Goal: Task Accomplishment & Management: Use online tool/utility

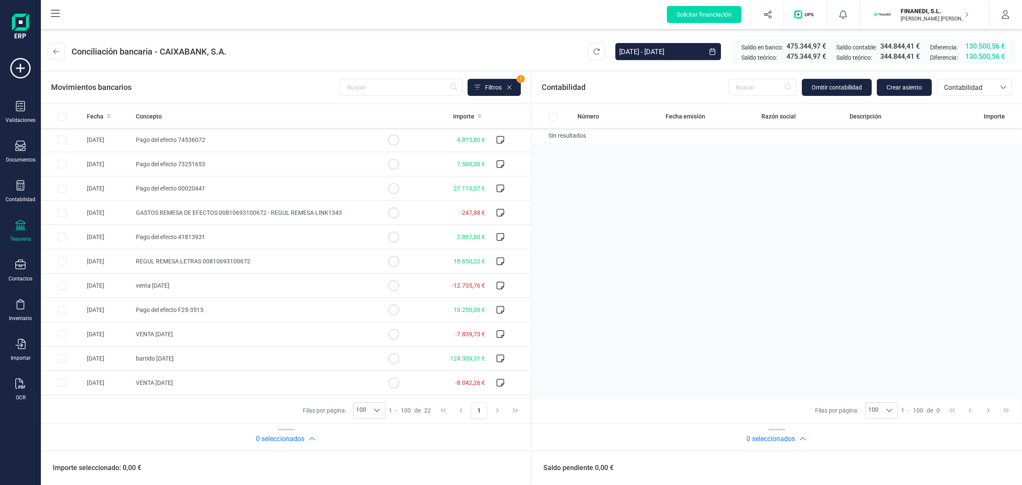
scroll to position [266, 0]
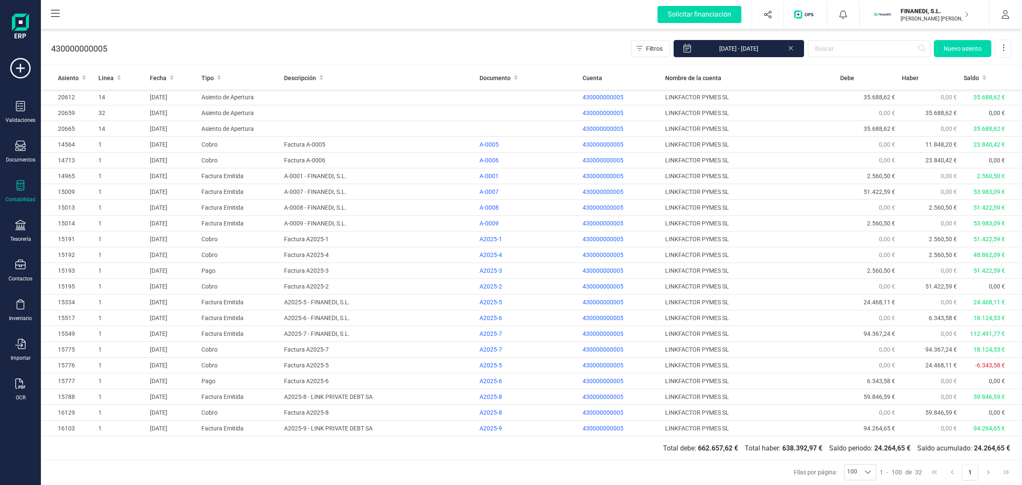
click at [898, 19] on div "FINANEDI, [PERSON_NAME] [PERSON_NAME] [PERSON_NAME]" at bounding box center [930, 14] width 66 height 19
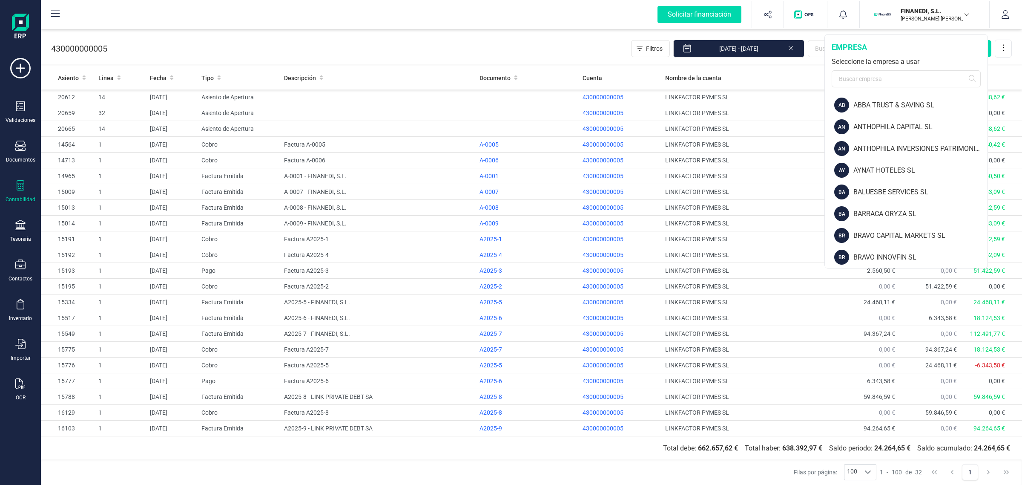
scroll to position [160, 0]
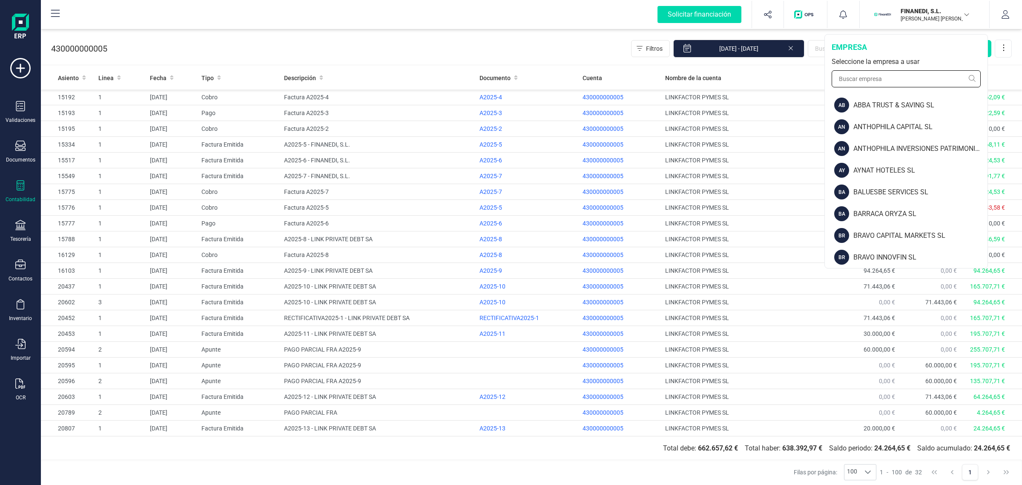
click at [873, 81] on input "text" at bounding box center [905, 78] width 149 height 17
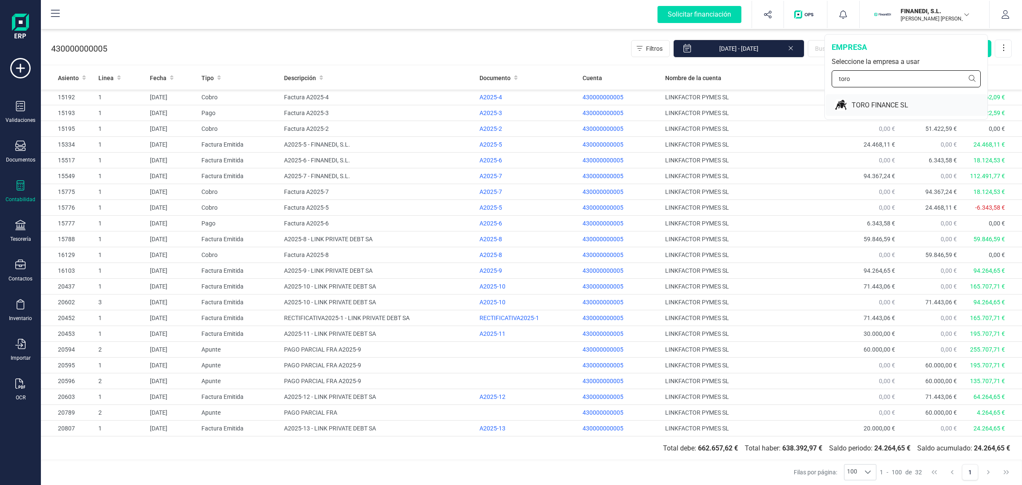
type input "toro"
click at [869, 100] on div "TORO FINANCE SL" at bounding box center [920, 105] width 136 height 10
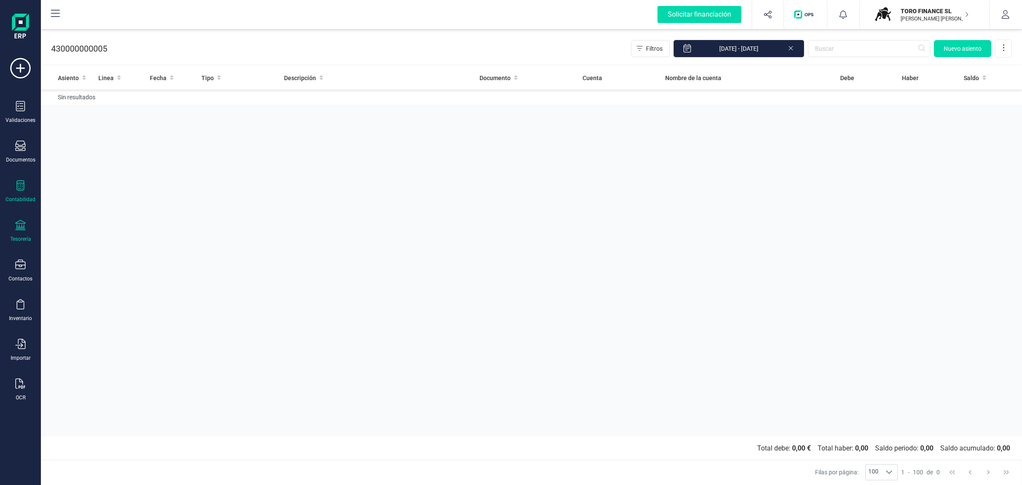
click at [22, 227] on icon at bounding box center [20, 225] width 10 height 10
click at [100, 144] on span "Cuentas bancarias" at bounding box center [103, 145] width 75 height 10
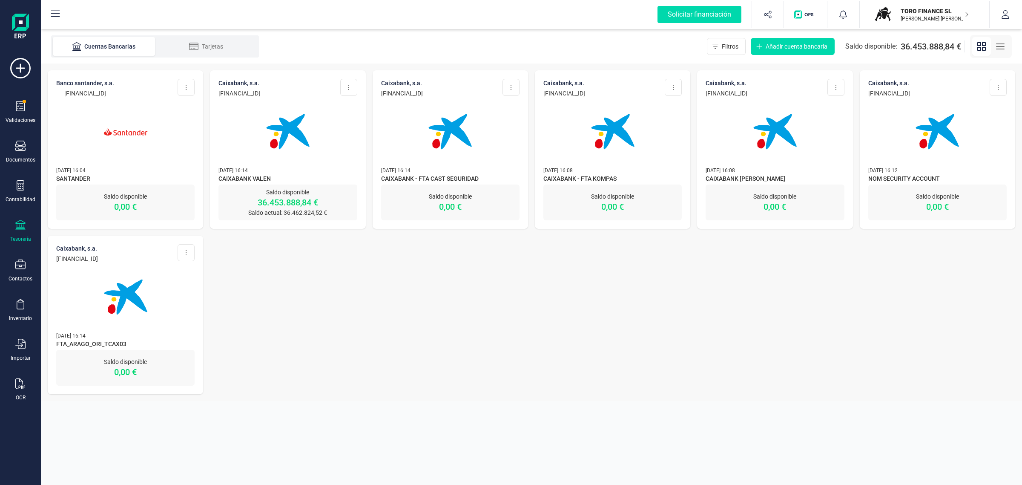
click at [269, 147] on img at bounding box center [288, 132] width 72 height 72
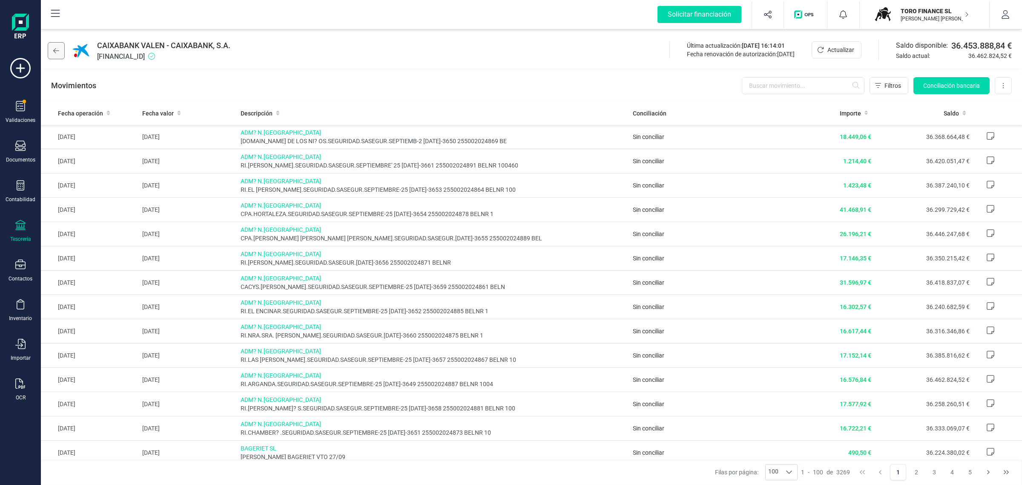
click at [49, 49] on button at bounding box center [56, 50] width 17 height 17
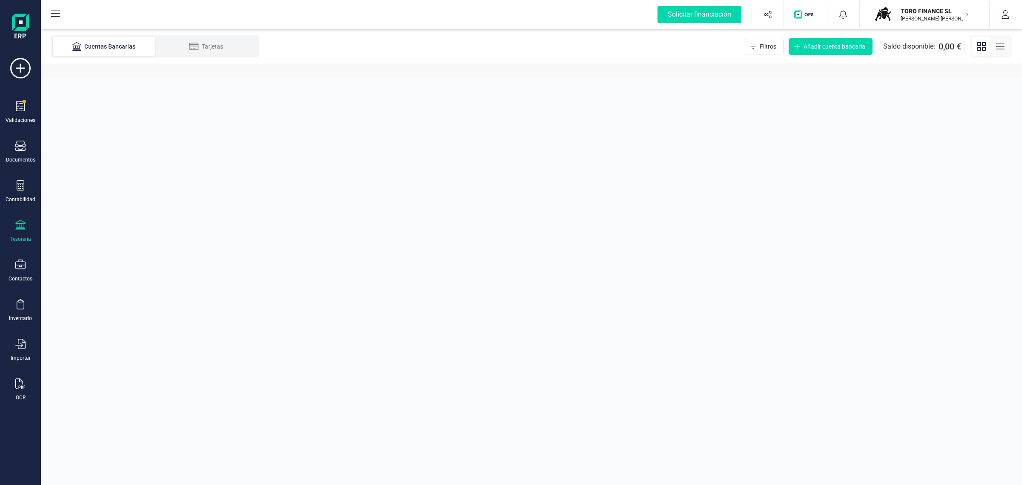
click at [900, 8] on p "TORO FINANCE SL" at bounding box center [934, 11] width 68 height 9
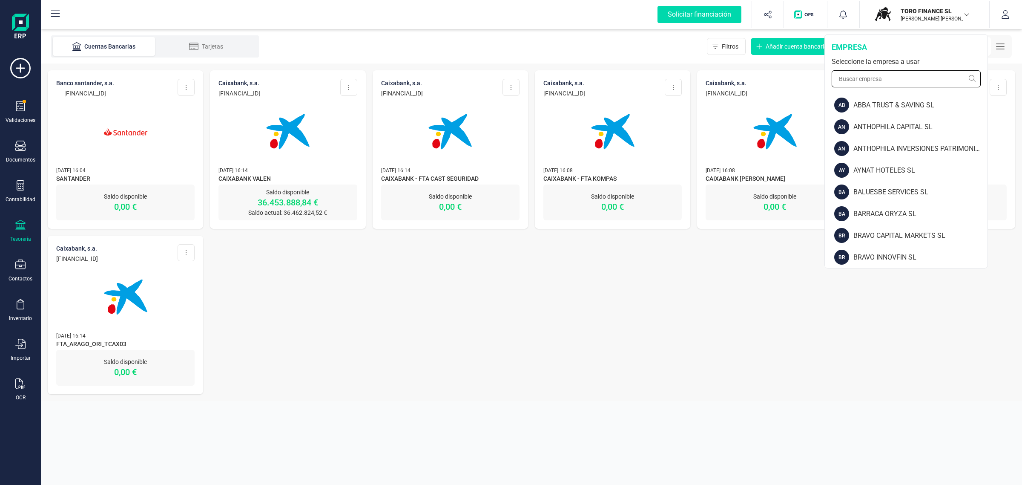
click at [876, 77] on input "text" at bounding box center [905, 78] width 149 height 17
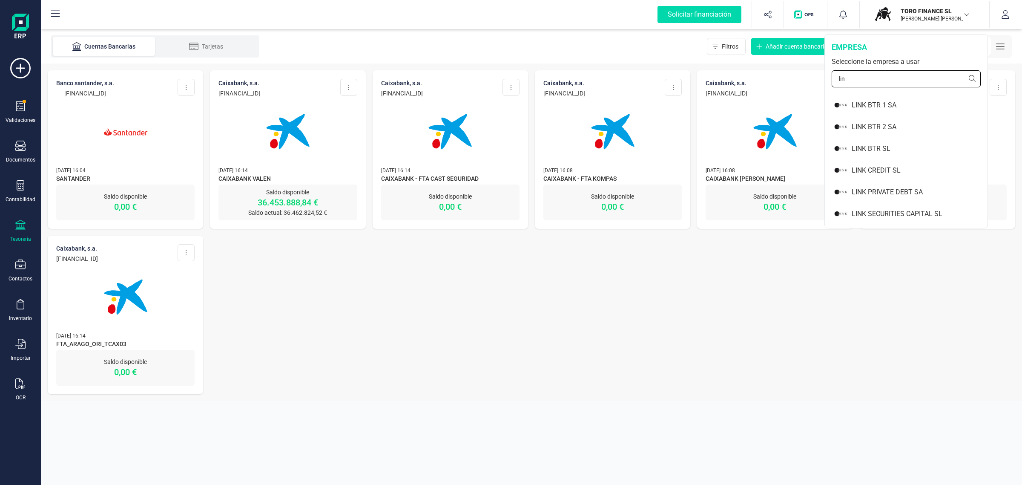
click at [882, 79] on input "lin" at bounding box center [905, 78] width 149 height 17
type input "link"
click at [897, 187] on div "LINK PRIVATE DEBT SA" at bounding box center [920, 192] width 136 height 10
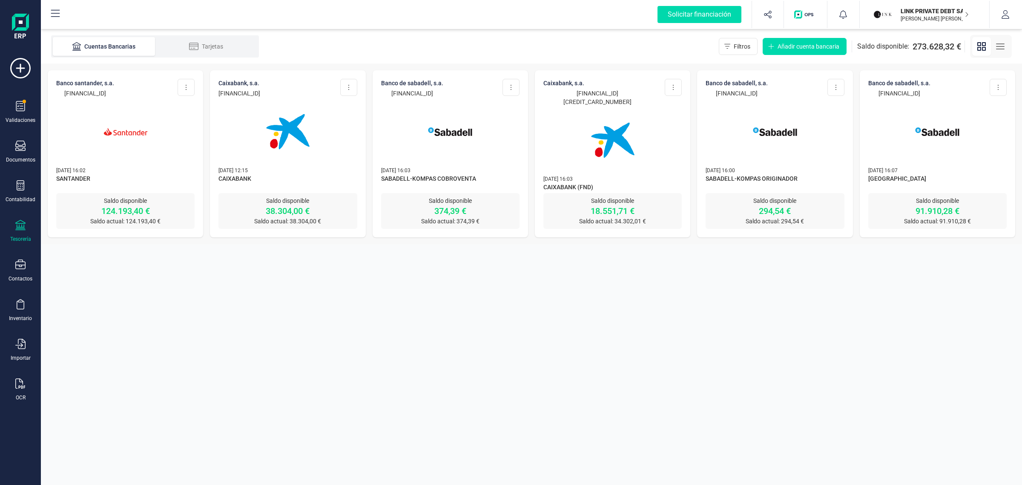
click at [490, 147] on div at bounding box center [450, 126] width 138 height 58
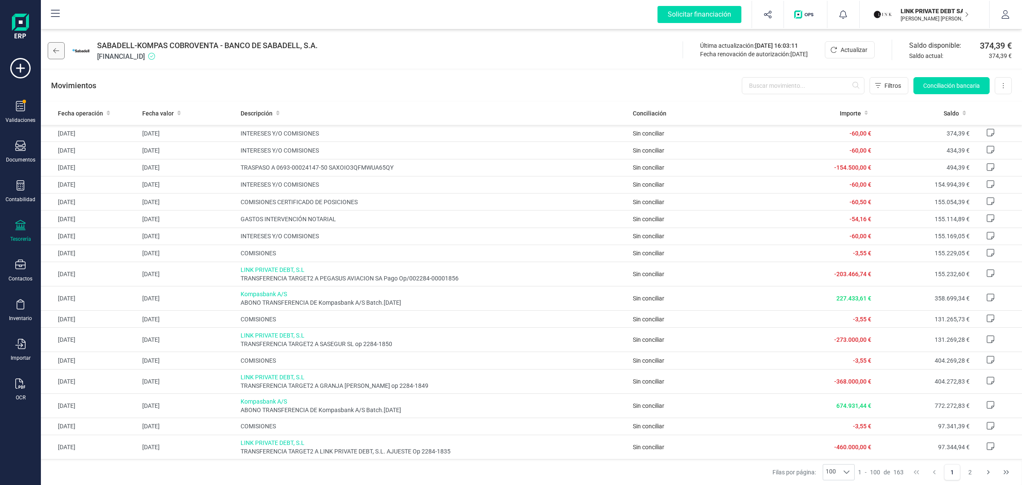
click at [57, 45] on button at bounding box center [56, 50] width 17 height 17
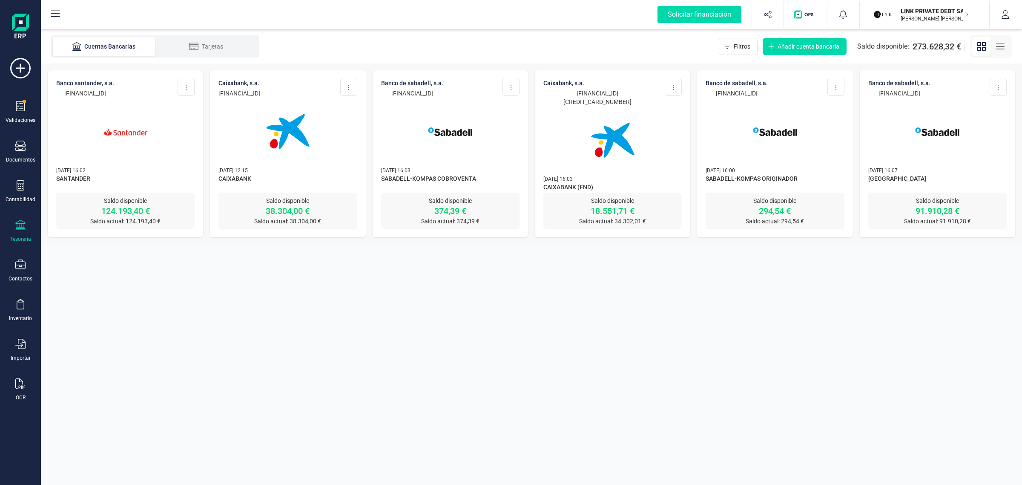
click at [96, 130] on img at bounding box center [126, 132] width 72 height 72
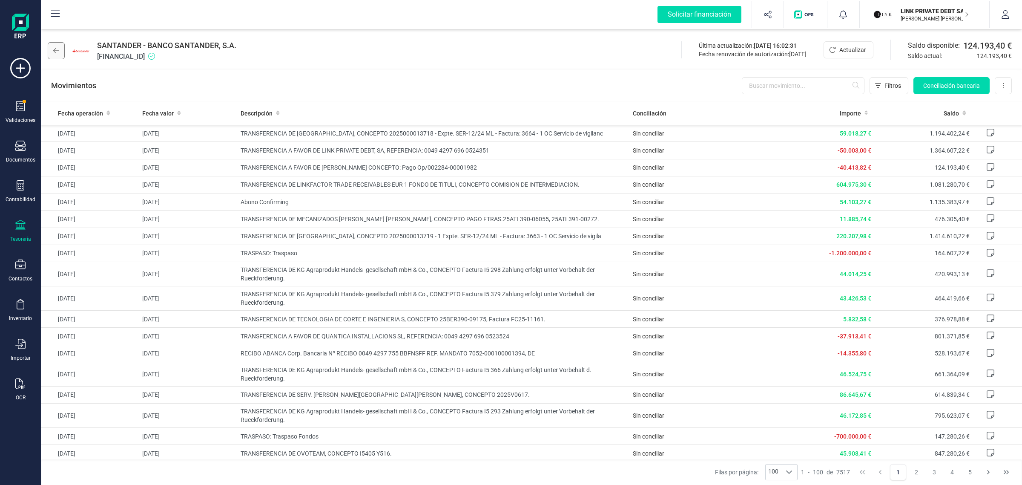
click at [50, 55] on button at bounding box center [56, 50] width 17 height 17
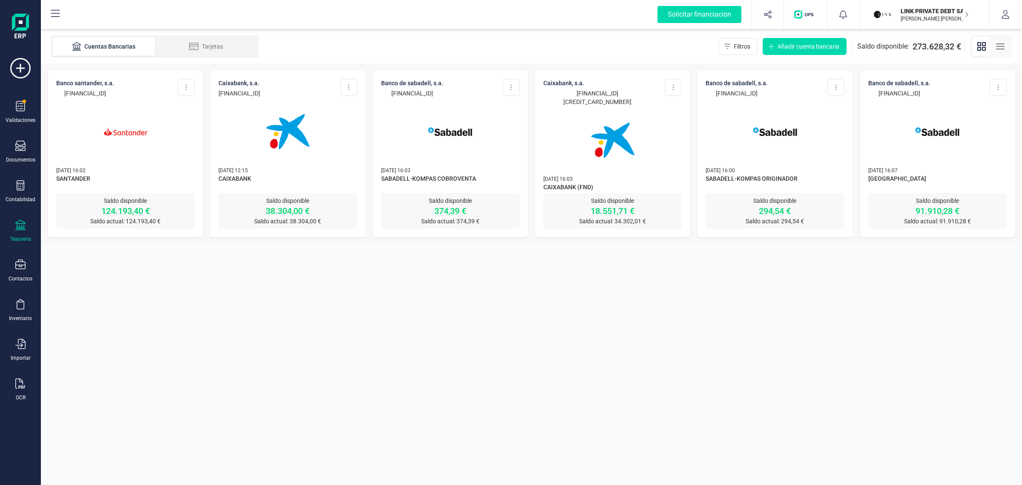
click at [929, 126] on img at bounding box center [937, 132] width 72 height 72
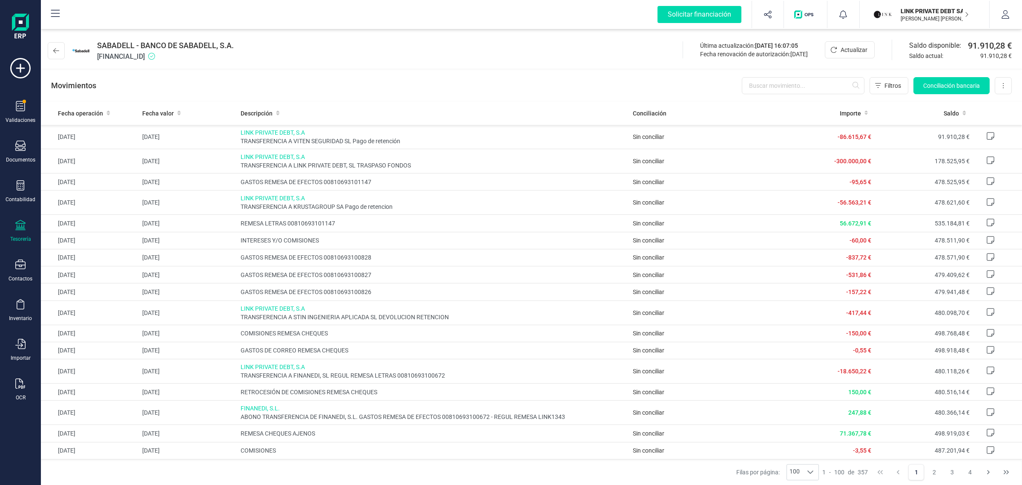
click at [48, 57] on div "SABADELL - BANCO DE SABADELL, S.A. [FINANCIAL_ID]" at bounding box center [142, 51] width 189 height 22
click at [54, 55] on button at bounding box center [56, 50] width 17 height 17
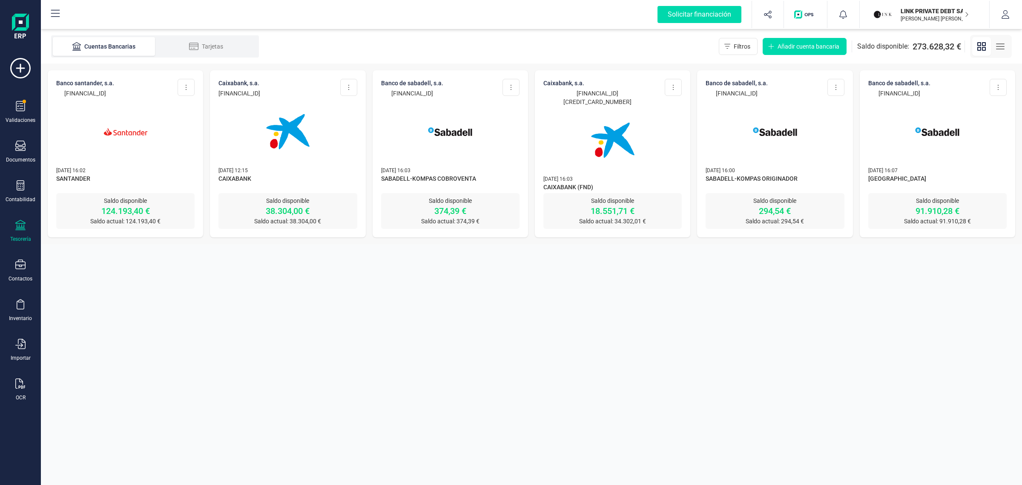
click at [943, 141] on img at bounding box center [937, 132] width 72 height 72
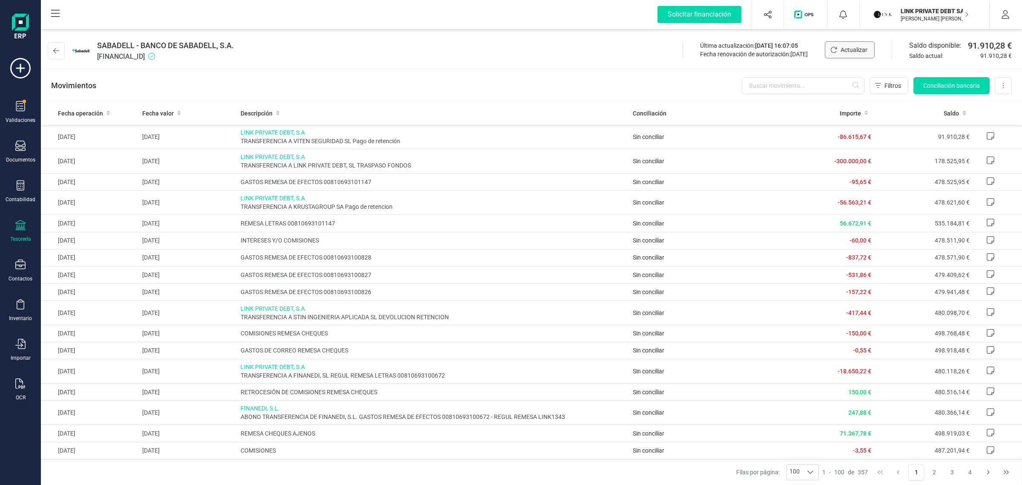
click at [844, 50] on span "Actualizar" at bounding box center [853, 50] width 27 height 9
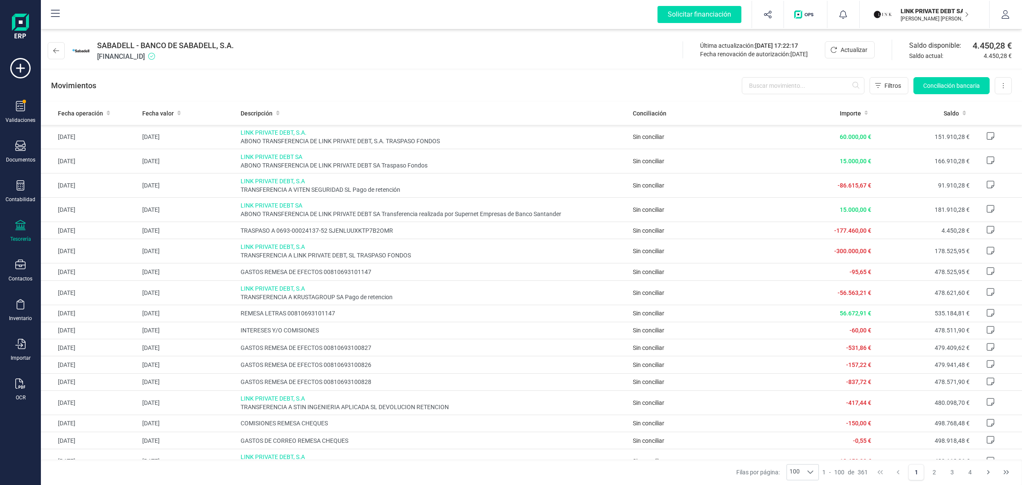
click at [66, 49] on div "SABADELL - BANCO DE SABADELL, S.A. [FINANCIAL_ID]" at bounding box center [142, 51] width 189 height 22
click at [60, 49] on button at bounding box center [56, 50] width 17 height 17
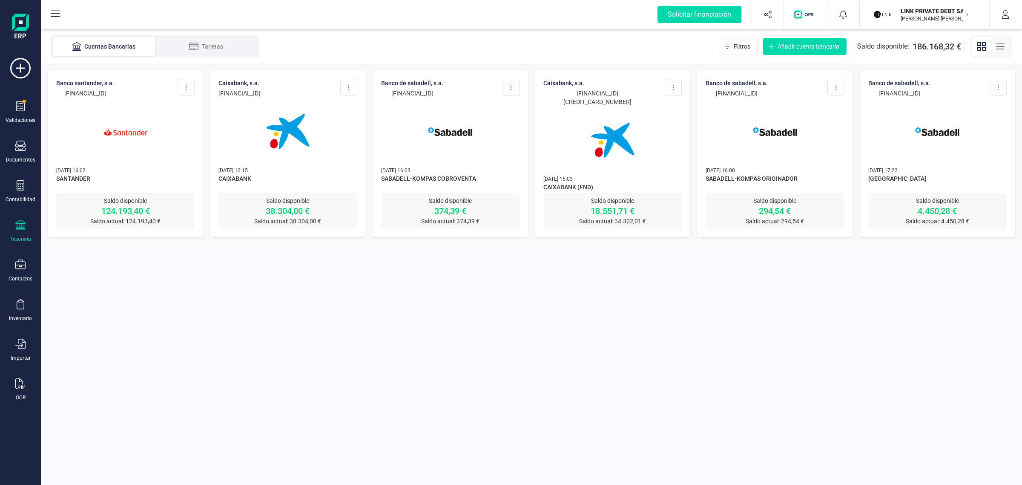
click at [791, 132] on img at bounding box center [775, 132] width 72 height 72
